Goal: Task Accomplishment & Management: Manage account settings

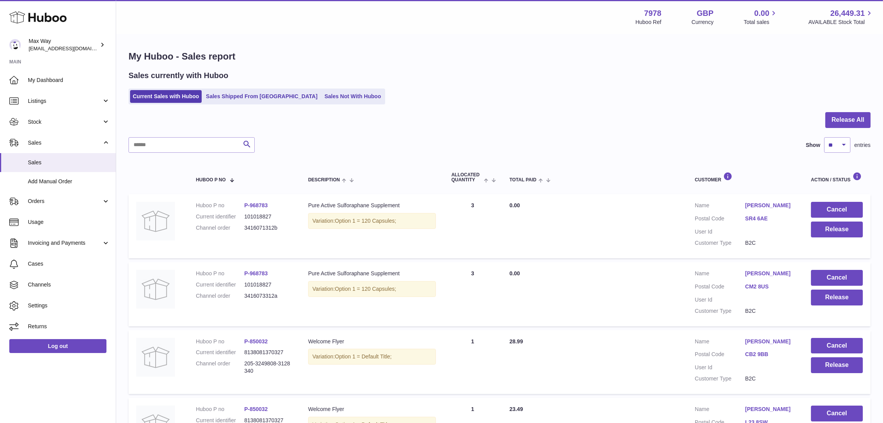
click at [306, 89] on ul "Current Sales with Huboo Sales Shipped From Huboo Sales Not With Huboo" at bounding box center [256, 97] width 257 height 16
click at [322, 94] on link "Sales Not With Huboo" at bounding box center [353, 96] width 62 height 13
click at [322, 93] on link "Sales Not With Huboo" at bounding box center [353, 96] width 62 height 13
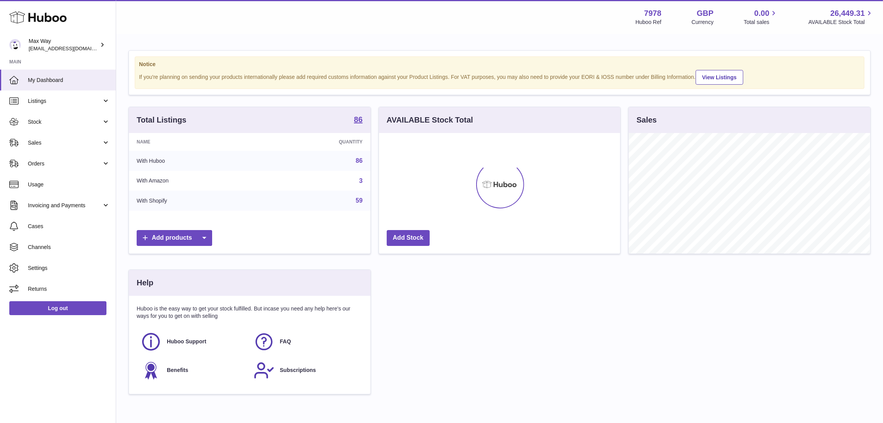
scroll to position [121, 241]
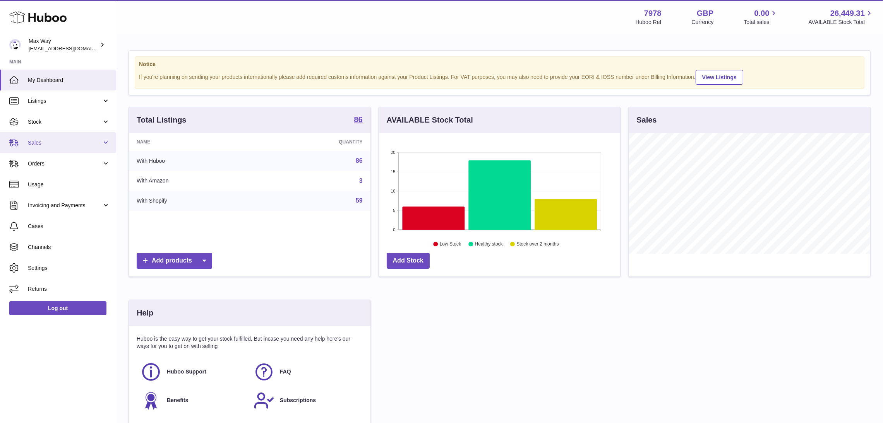
click at [33, 143] on span "Sales" at bounding box center [65, 142] width 74 height 7
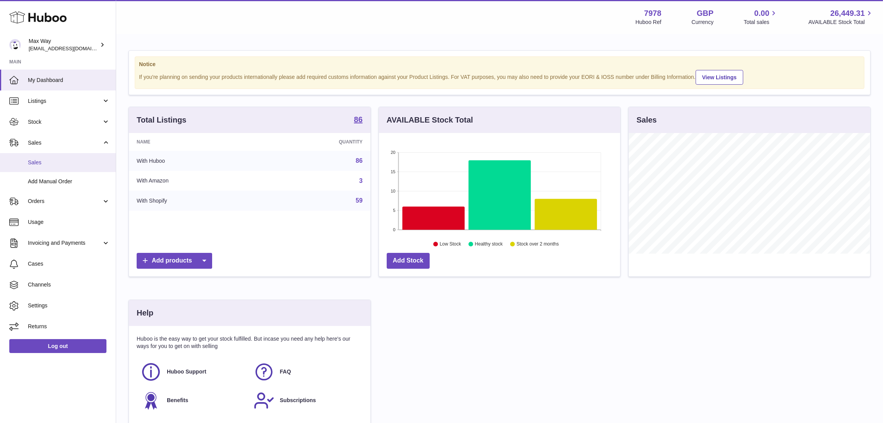
click at [32, 166] on span "Sales" at bounding box center [69, 162] width 82 height 7
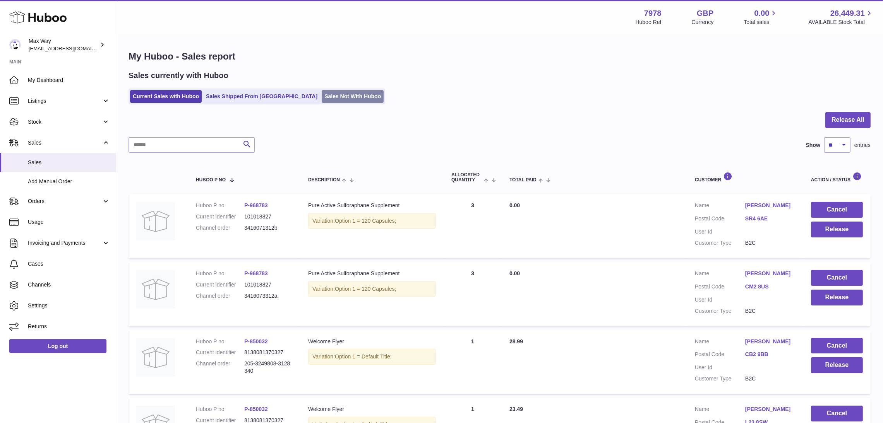
click at [322, 98] on link "Sales Not With Huboo" at bounding box center [353, 96] width 62 height 13
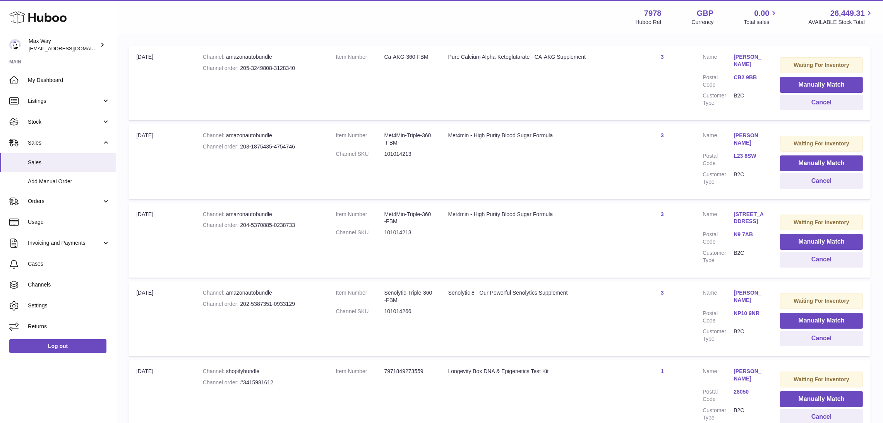
scroll to position [181, 0]
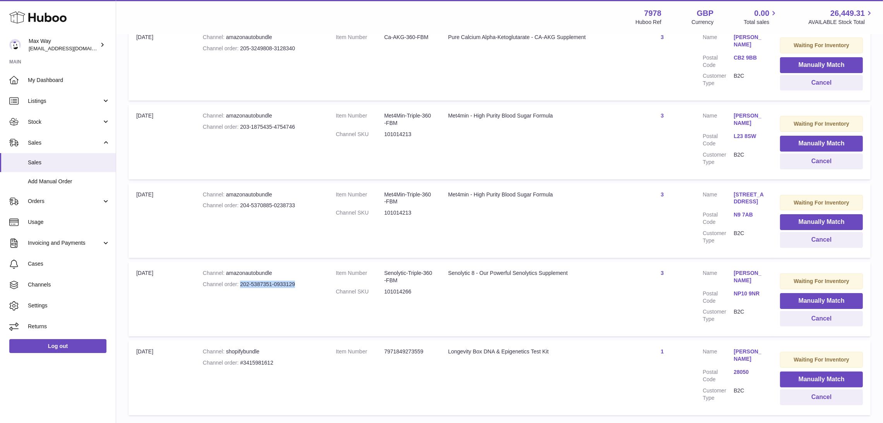
drag, startPoint x: 242, startPoint y: 288, endPoint x: 311, endPoint y: 288, distance: 68.9
click at [311, 288] on div "Channel order 202-5387351-0933129" at bounding box center [262, 284] width 118 height 7
copy div "202-5387351-0933129"
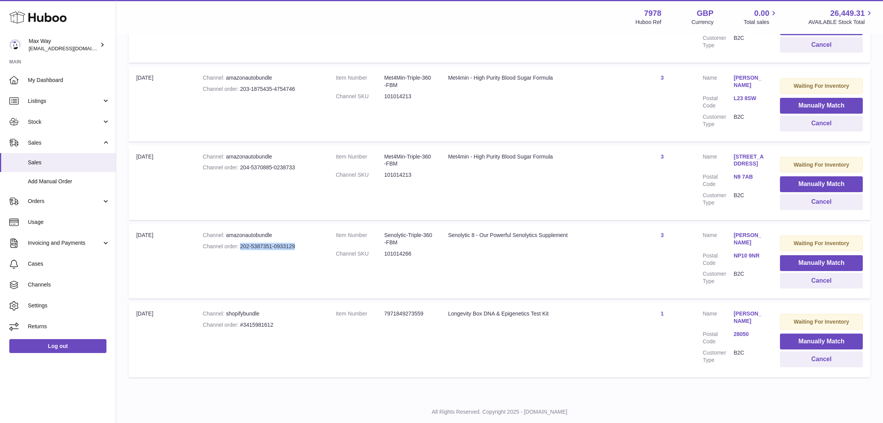
scroll to position [239, 0]
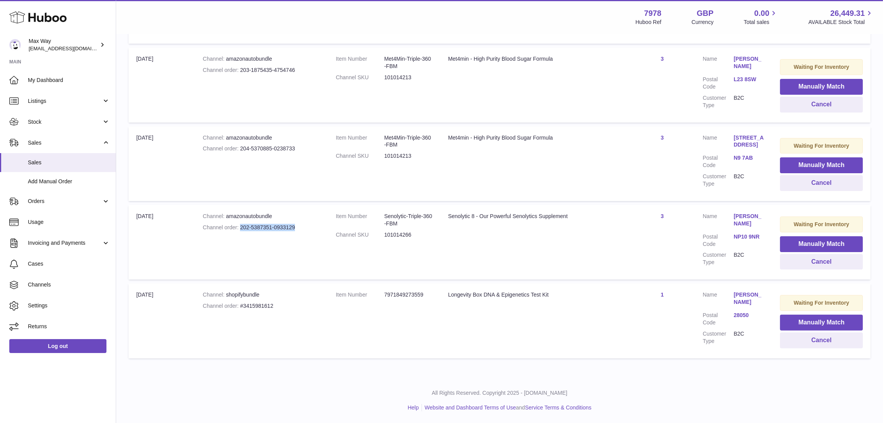
copy div "202-5387351-0933129"
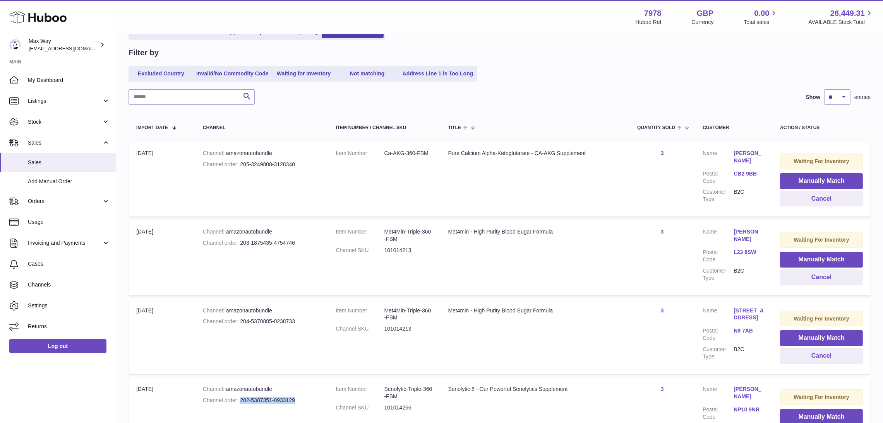
scroll to position [0, 0]
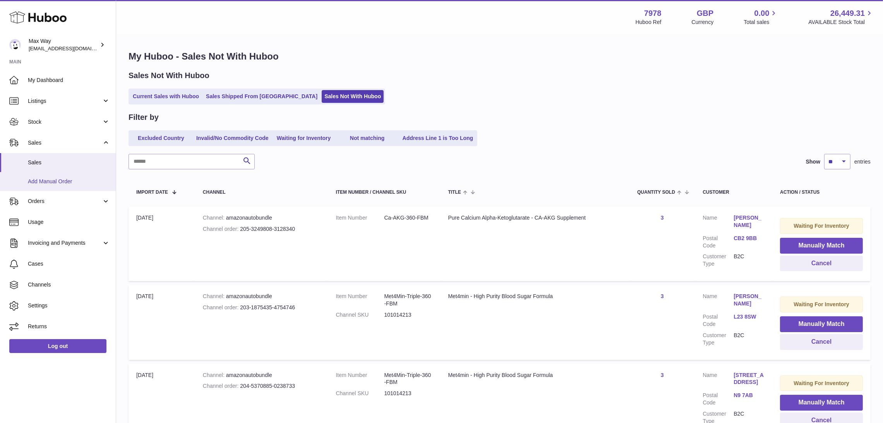
click at [46, 180] on span "Add Manual Order" at bounding box center [69, 181] width 82 height 7
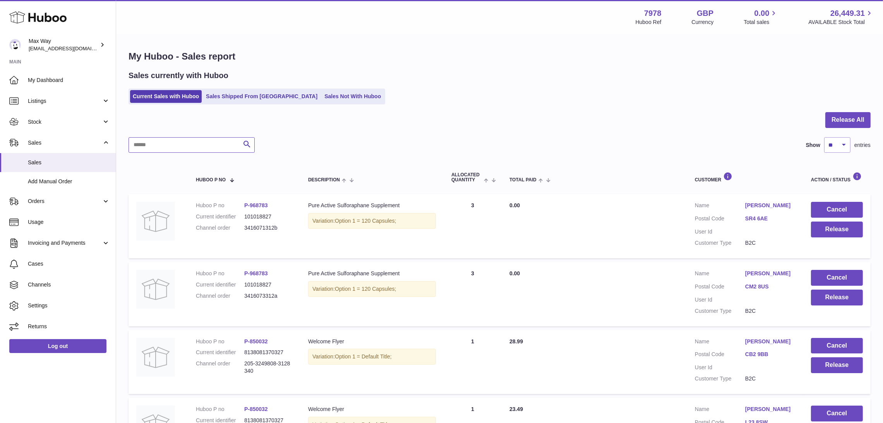
click at [160, 147] on input "text" at bounding box center [191, 144] width 126 height 15
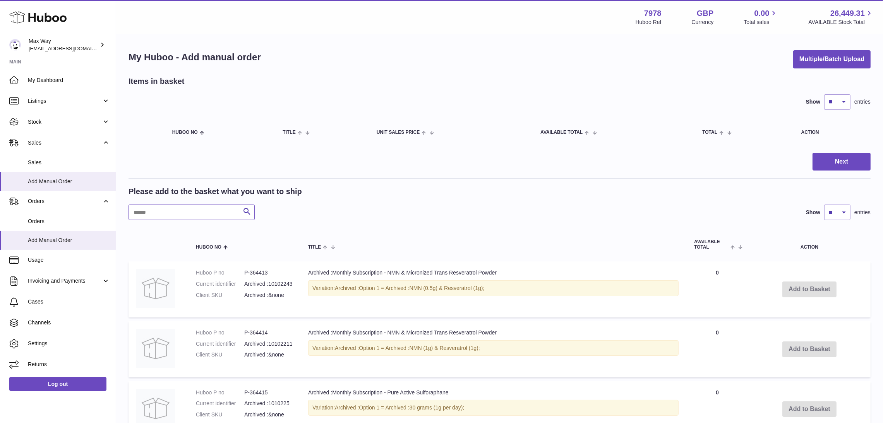
click at [182, 217] on input "text" at bounding box center [191, 212] width 126 height 15
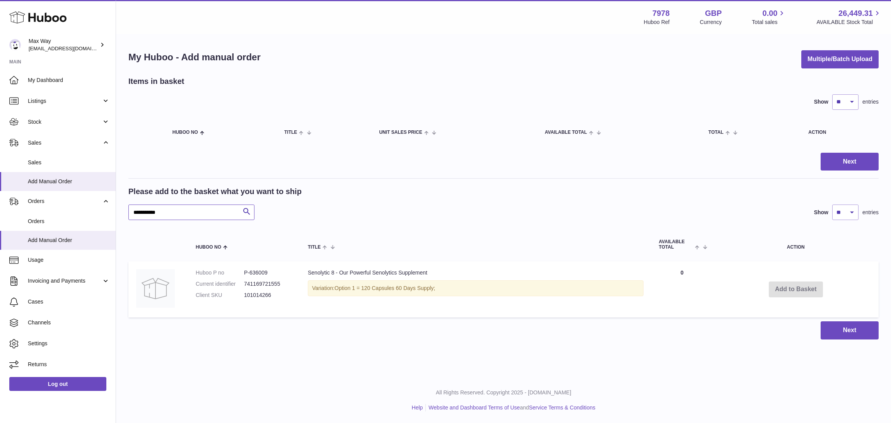
type input "**********"
click at [43, 157] on link "Sales" at bounding box center [58, 162] width 116 height 19
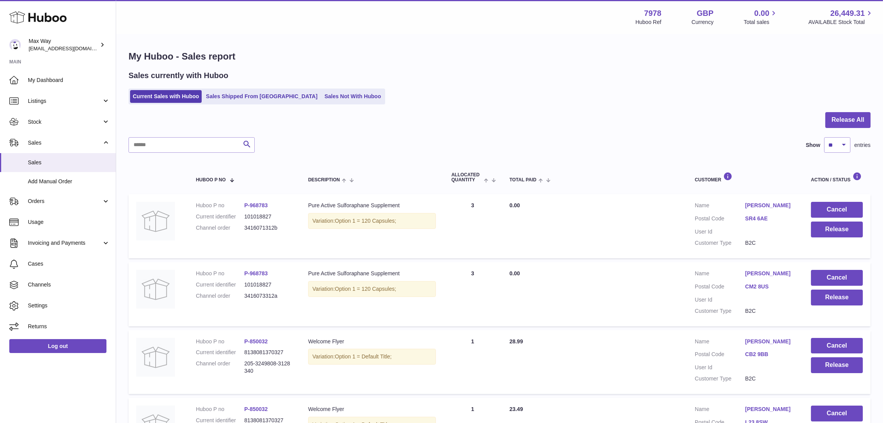
click at [322, 96] on link "Sales Not With Huboo" at bounding box center [353, 96] width 62 height 13
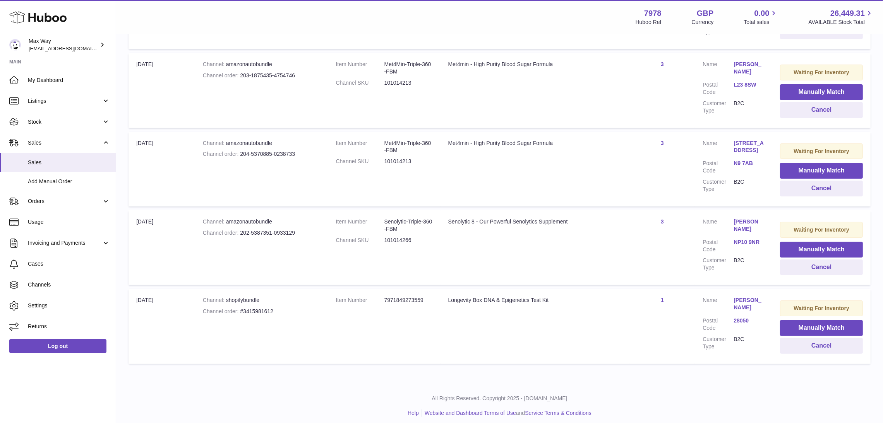
scroll to position [239, 0]
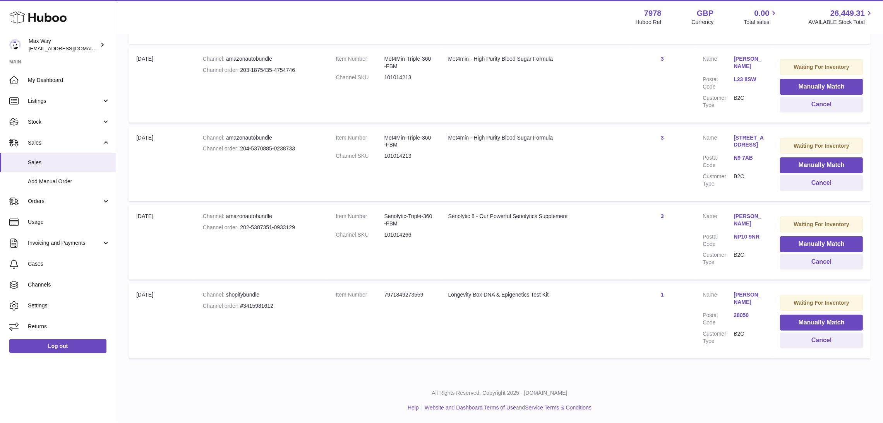
click at [758, 220] on link "[PERSON_NAME]" at bounding box center [748, 220] width 31 height 15
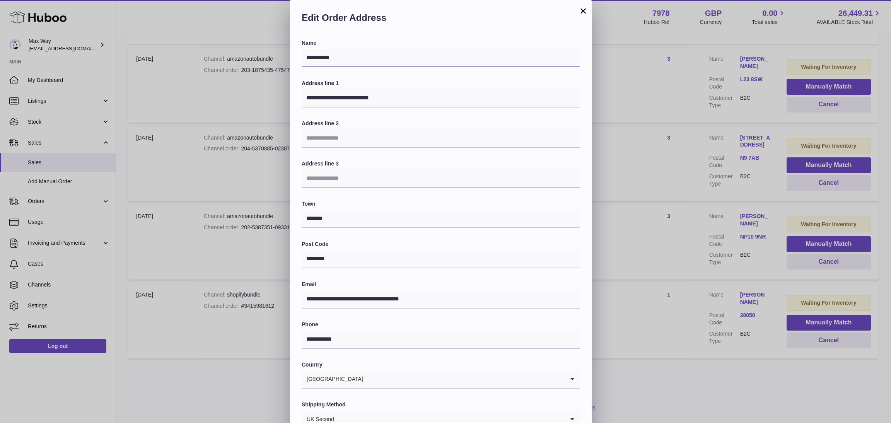
drag, startPoint x: 359, startPoint y: 60, endPoint x: 193, endPoint y: 58, distance: 165.6
click at [193, 58] on div "**********" at bounding box center [445, 232] width 891 height 464
drag, startPoint x: 433, startPoint y: 99, endPoint x: 246, endPoint y: 96, distance: 186.5
click at [246, 96] on div "**********" at bounding box center [445, 232] width 891 height 464
drag, startPoint x: 354, startPoint y: 219, endPoint x: 259, endPoint y: 219, distance: 95.2
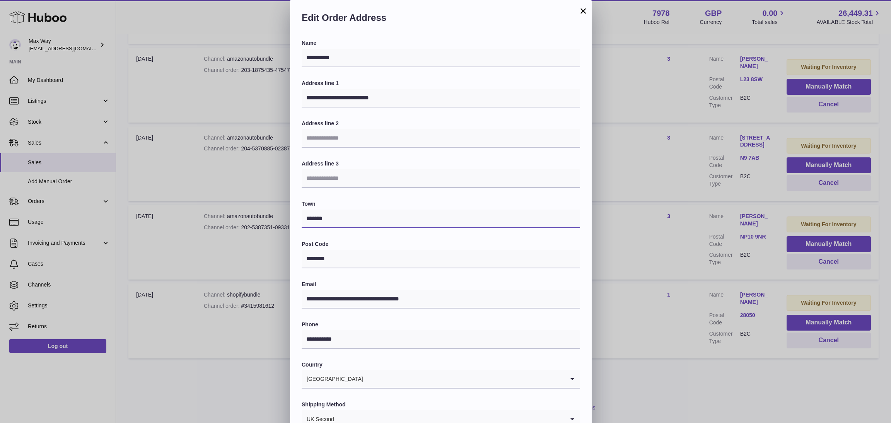
click at [259, 219] on div "**********" at bounding box center [445, 232] width 891 height 464
drag, startPoint x: 345, startPoint y: 341, endPoint x: 269, endPoint y: 344, distance: 75.9
click at [269, 344] on div "**********" at bounding box center [445, 232] width 891 height 464
click at [582, 12] on button "×" at bounding box center [583, 10] width 9 height 9
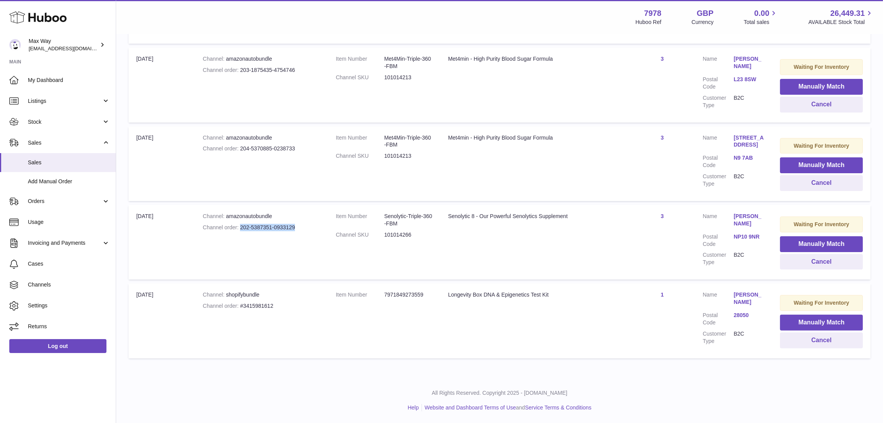
drag, startPoint x: 239, startPoint y: 232, endPoint x: 310, endPoint y: 233, distance: 71.6
click at [310, 231] on div "Channel order 202-5387351-0933129" at bounding box center [262, 227] width 118 height 7
copy div "202-5387351-0933129"
click at [797, 263] on button "Cancel" at bounding box center [821, 262] width 83 height 16
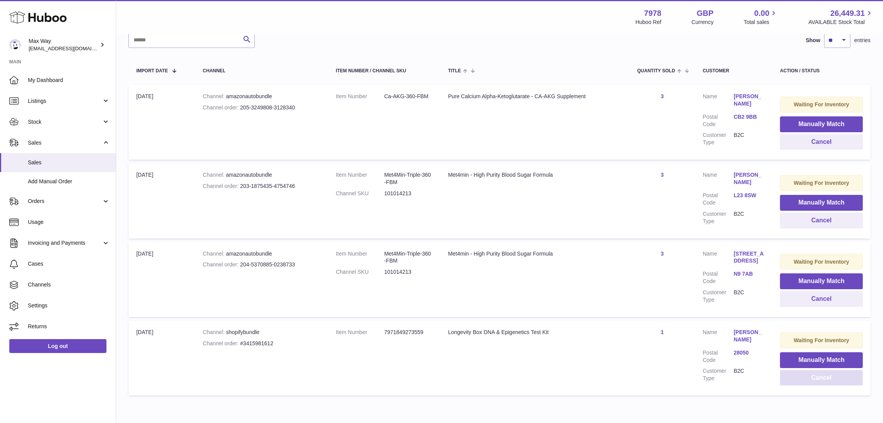
scroll to position [105, 0]
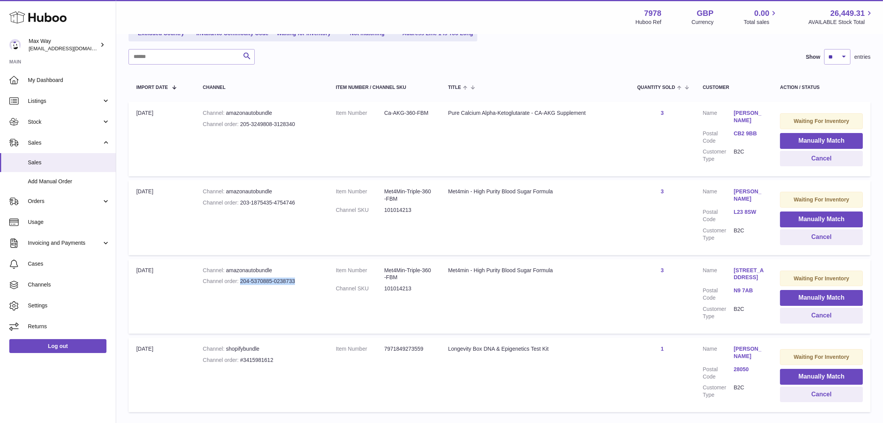
drag, startPoint x: 238, startPoint y: 282, endPoint x: 308, endPoint y: 277, distance: 69.8
click at [308, 278] on div "Channel order 204-5370885-0238733" at bounding box center [262, 281] width 118 height 7
copy div "204-5370885-0238733"
click at [746, 267] on link "[STREET_ADDRESS]" at bounding box center [748, 274] width 31 height 15
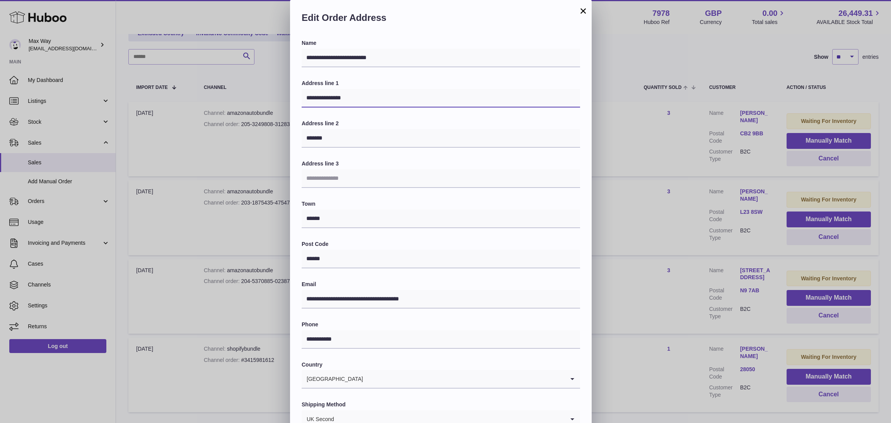
drag, startPoint x: 359, startPoint y: 101, endPoint x: 236, endPoint y: 101, distance: 123.0
click at [236, 101] on div "**********" at bounding box center [445, 232] width 891 height 464
drag, startPoint x: 356, startPoint y: 342, endPoint x: 281, endPoint y: 341, distance: 74.7
click at [281, 341] on div "**********" at bounding box center [445, 232] width 891 height 464
drag, startPoint x: 355, startPoint y: 140, endPoint x: 277, endPoint y: 140, distance: 78.2
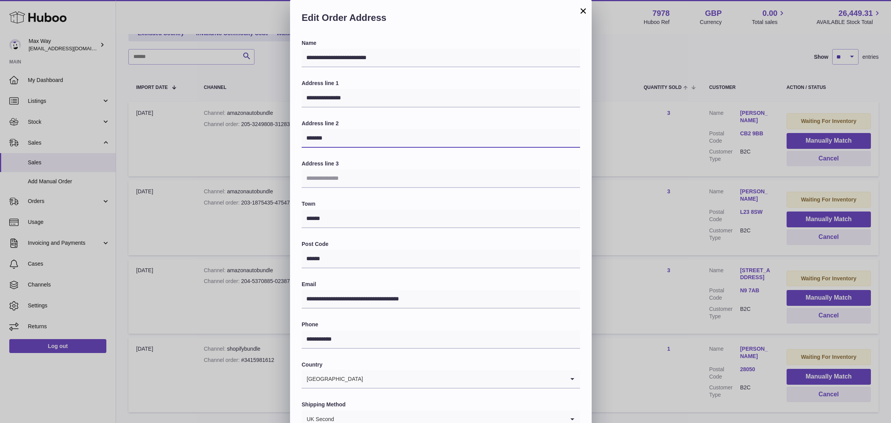
click at [277, 140] on div "**********" at bounding box center [445, 232] width 891 height 464
click at [582, 10] on button "×" at bounding box center [583, 10] width 9 height 9
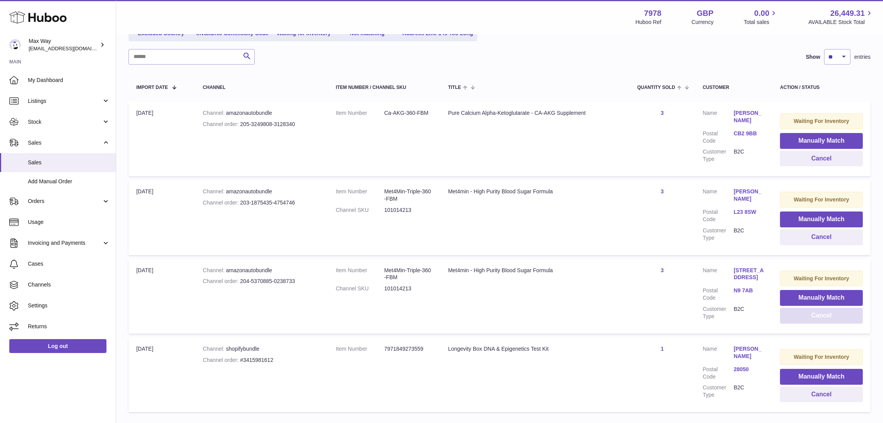
click at [792, 315] on button "Cancel" at bounding box center [821, 316] width 83 height 16
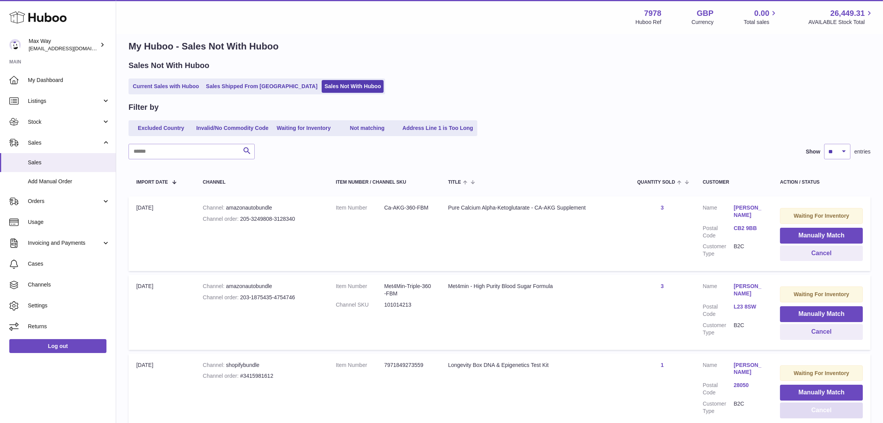
scroll to position [0, 0]
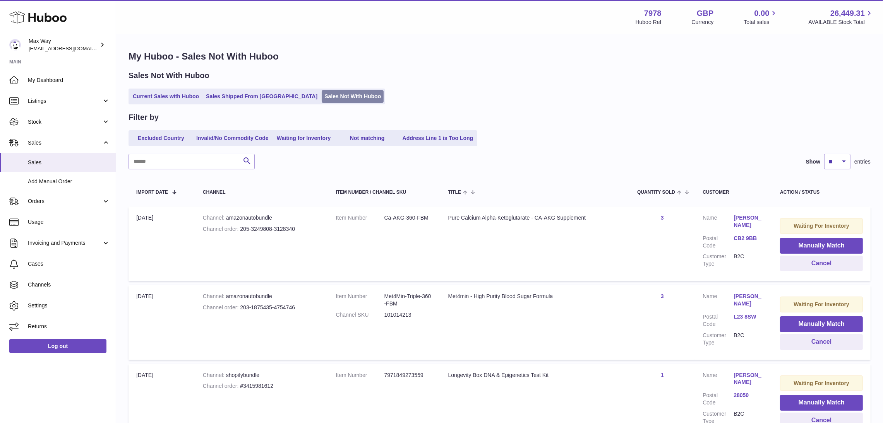
click at [323, 99] on link "Sales Not With Huboo" at bounding box center [353, 96] width 62 height 13
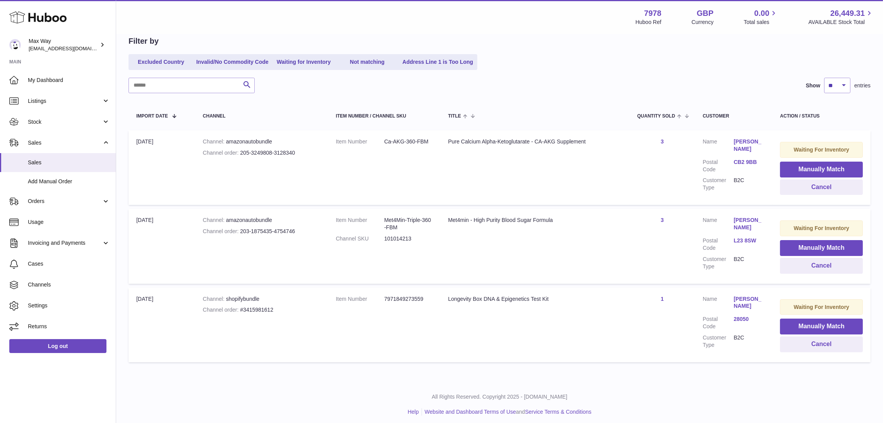
scroll to position [77, 0]
drag, startPoint x: 241, startPoint y: 228, endPoint x: 323, endPoint y: 228, distance: 82.4
click at [323, 228] on td "Channel amazonautobundle Channel order 203-1875435-4754746" at bounding box center [261, 245] width 133 height 75
copy div "203-1875435-4754746"
click at [734, 216] on link "[PERSON_NAME]" at bounding box center [748, 223] width 31 height 15
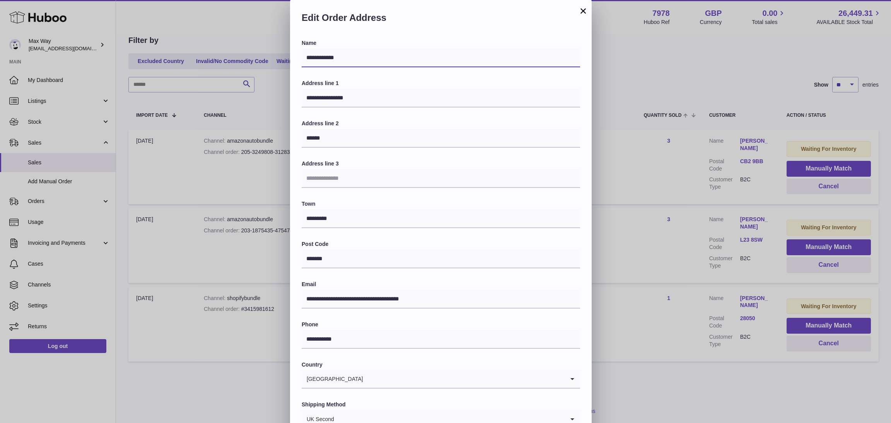
drag, startPoint x: 342, startPoint y: 58, endPoint x: 283, endPoint y: 63, distance: 59.8
click at [243, 62] on div "**********" at bounding box center [445, 232] width 891 height 464
drag, startPoint x: 339, startPoint y: 139, endPoint x: 259, endPoint y: 138, distance: 80.5
click at [259, 138] on div "**********" at bounding box center [445, 232] width 891 height 464
drag, startPoint x: 352, startPoint y: 261, endPoint x: 276, endPoint y: 261, distance: 75.8
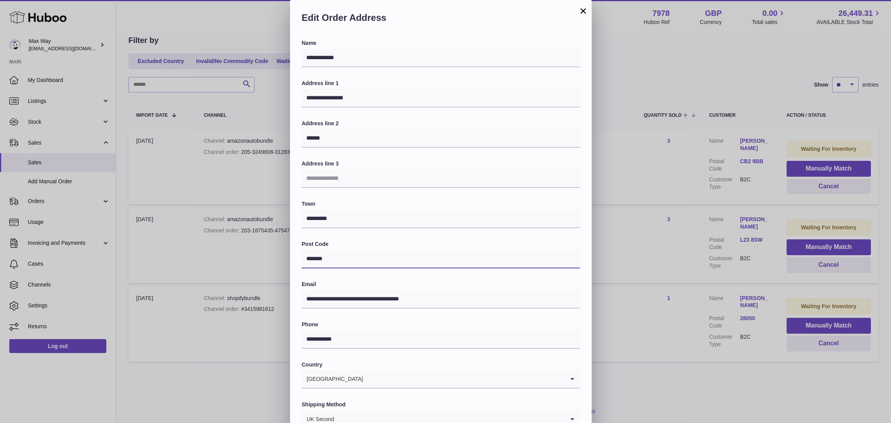
click at [276, 261] on div "**********" at bounding box center [445, 232] width 891 height 464
click at [581, 10] on button "×" at bounding box center [583, 10] width 9 height 9
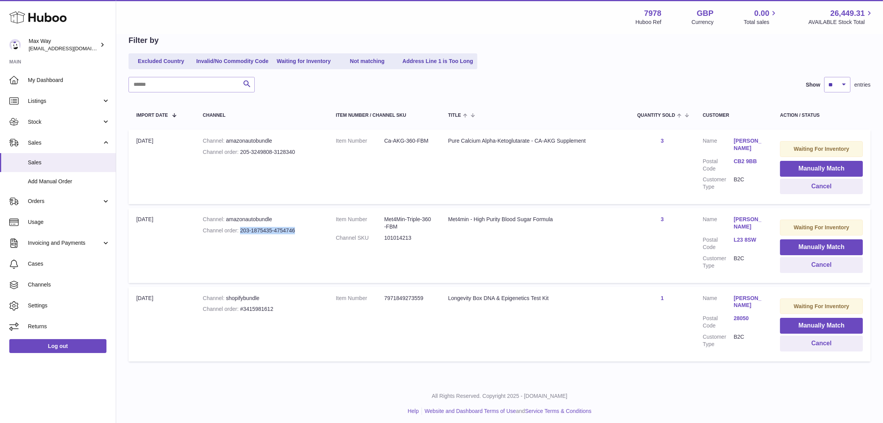
drag, startPoint x: 238, startPoint y: 230, endPoint x: 316, endPoint y: 230, distance: 77.8
click at [316, 230] on div "Channel order 203-1875435-4754746" at bounding box center [262, 230] width 118 height 7
copy div "203-1875435-4754746"
click at [842, 263] on button "Cancel" at bounding box center [821, 265] width 83 height 16
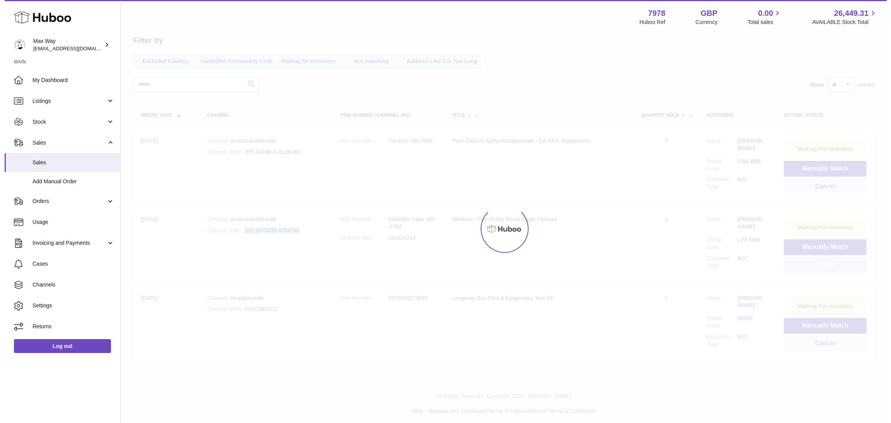
scroll to position [0, 0]
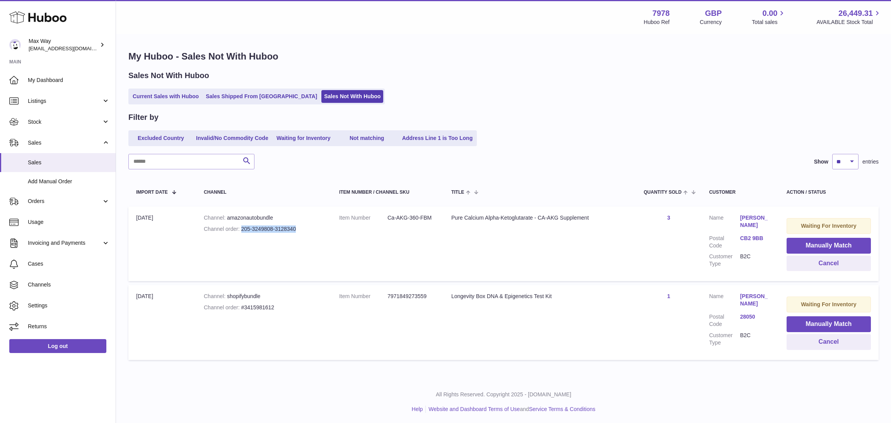
drag, startPoint x: 240, startPoint y: 230, endPoint x: 311, endPoint y: 228, distance: 70.4
click at [311, 228] on div "Channel order 205-3249808-3128340" at bounding box center [264, 229] width 120 height 7
copy div "205-3249808-3128340"
click at [284, 380] on div "All Rights Reserved. Copyright 2025 - Huboo.co.uk Help Website and Dashboard Te…" at bounding box center [503, 403] width 775 height 46
drag, startPoint x: 242, startPoint y: 231, endPoint x: 321, endPoint y: 230, distance: 79.3
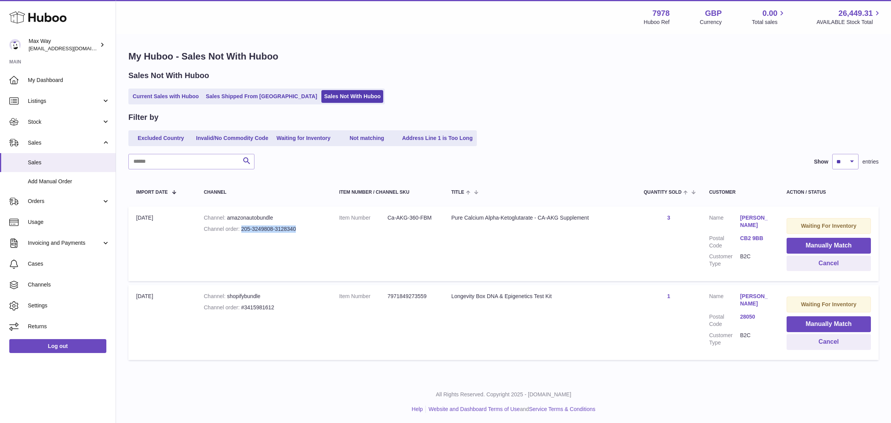
click at [321, 230] on div "Channel order 205-3249808-3128340" at bounding box center [264, 229] width 120 height 7
copy div "205-3249808-3128340"
drag, startPoint x: 452, startPoint y: 217, endPoint x: 598, endPoint y: 215, distance: 146.3
click at [598, 215] on div "Pure Calcium Alpha-Ketoglutarate - CA-AKG Supplement" at bounding box center [540, 217] width 177 height 7
copy div "Pure Calcium Alpha-Ketoglutarate - CA-AKG Supplement"
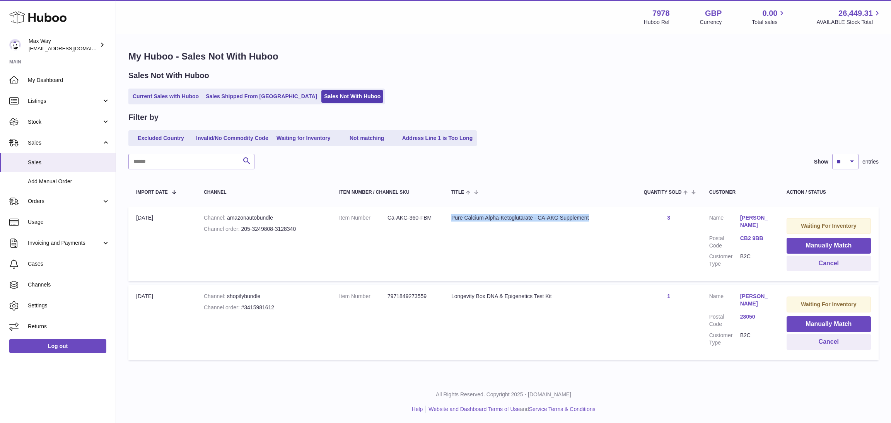
click at [751, 217] on link "[PERSON_NAME]" at bounding box center [756, 221] width 31 height 15
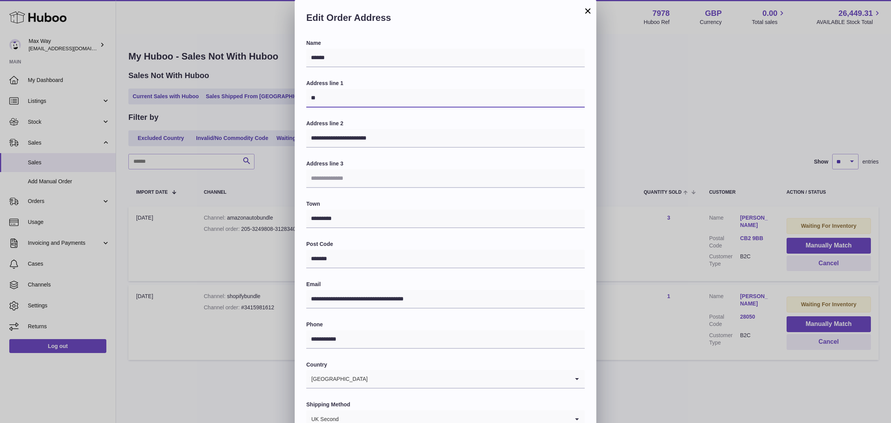
drag, startPoint x: 331, startPoint y: 102, endPoint x: 262, endPoint y: 102, distance: 68.9
click at [262, 102] on div "**********" at bounding box center [445, 232] width 891 height 464
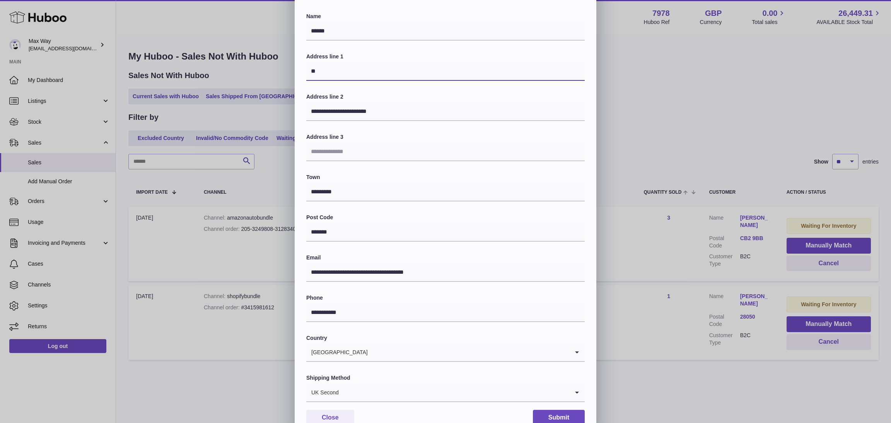
scroll to position [41, 0]
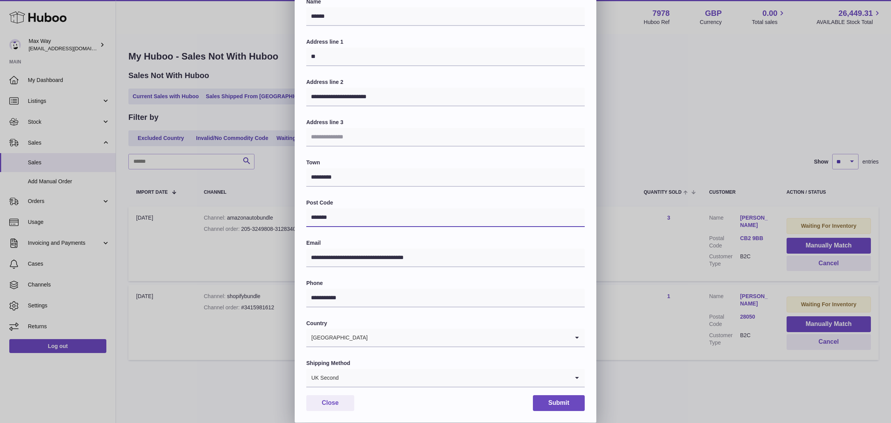
drag, startPoint x: 359, startPoint y: 217, endPoint x: 272, endPoint y: 220, distance: 86.7
click at [272, 220] on div "**********" at bounding box center [445, 191] width 891 height 464
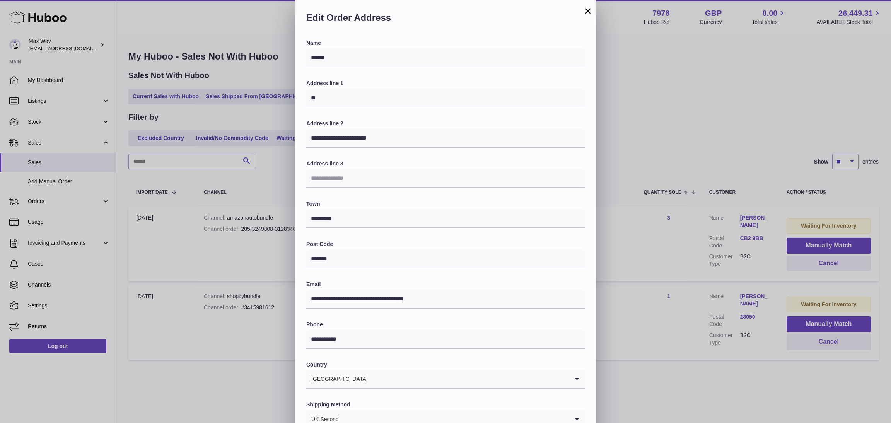
click at [586, 12] on button "×" at bounding box center [587, 10] width 9 height 9
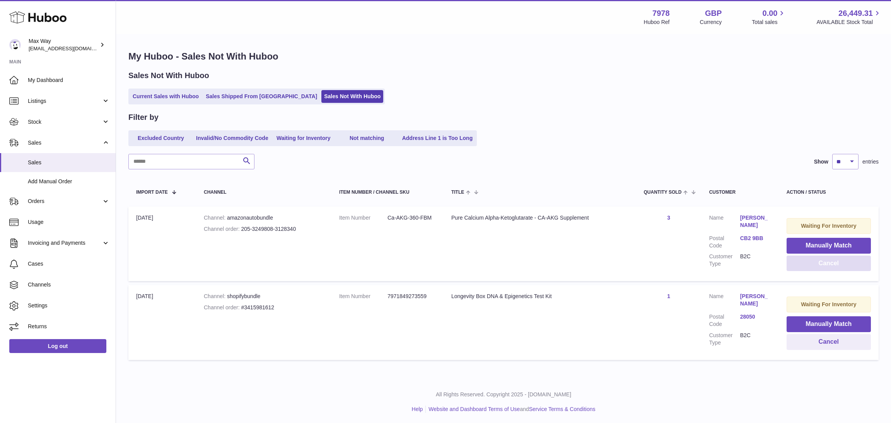
click at [812, 265] on button "Cancel" at bounding box center [829, 264] width 84 height 16
